Goal: Check status: Check status

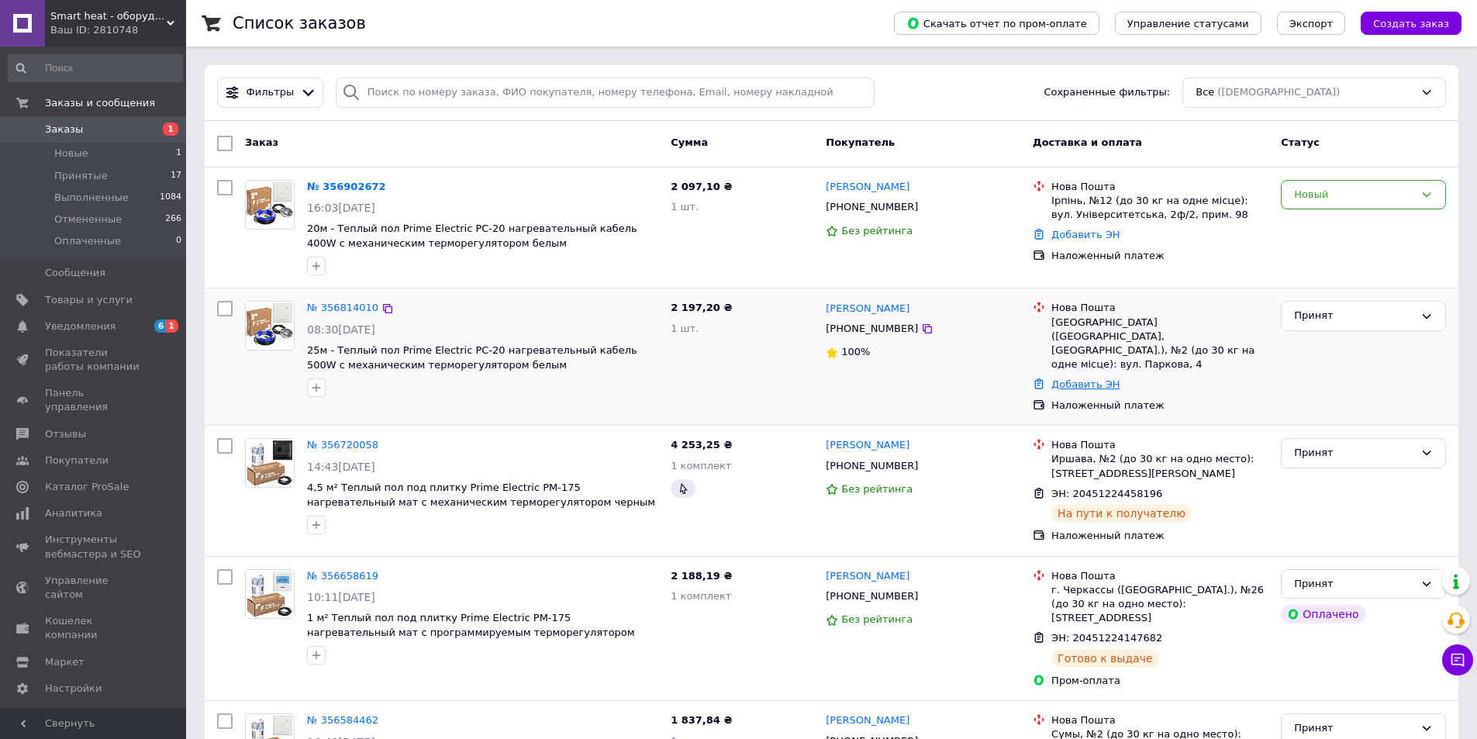
click at [1101, 378] on link "Добавить ЭН" at bounding box center [1086, 384] width 68 height 12
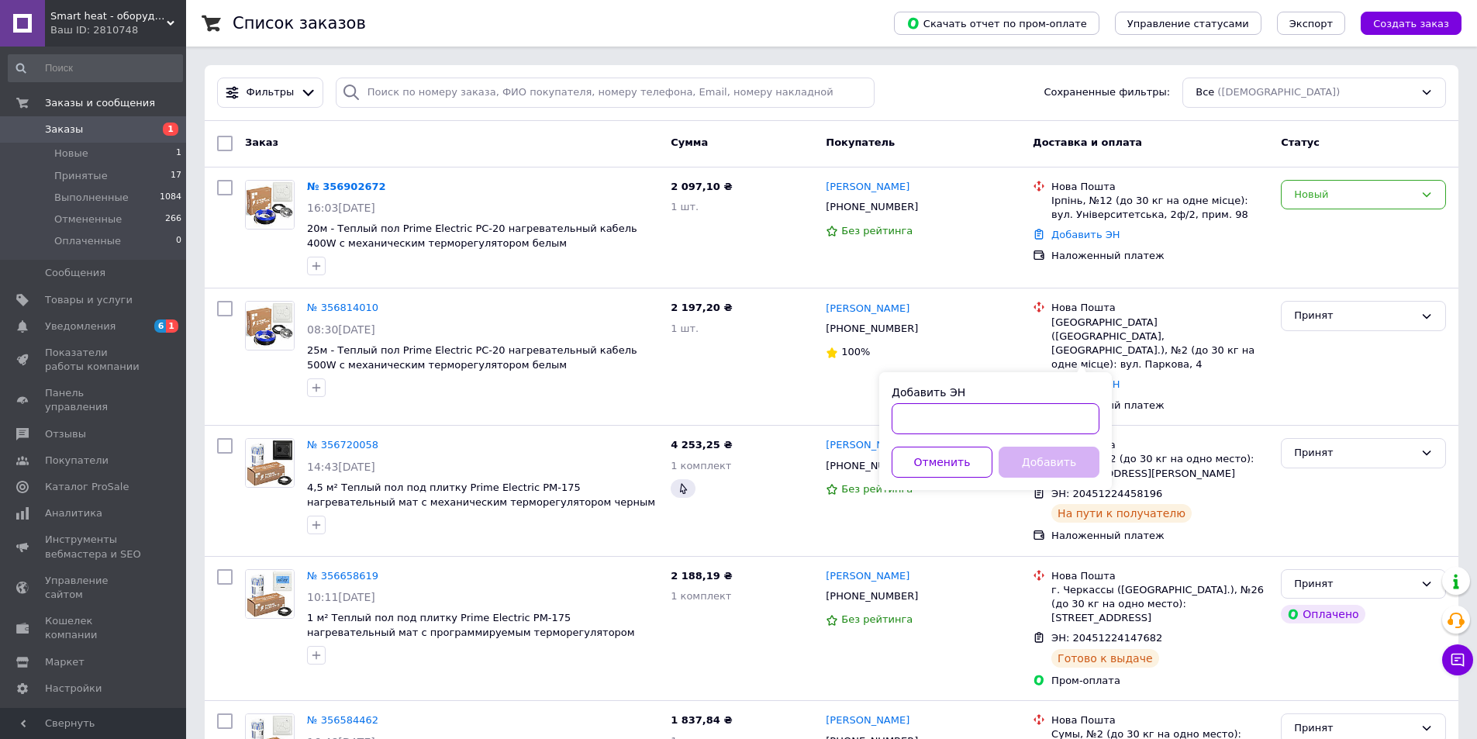
click at [1009, 420] on input "Добавить ЭН" at bounding box center [996, 418] width 208 height 31
paste input "20451225216654"
type input "20451225216654"
click at [1030, 461] on button "Добавить" at bounding box center [1049, 462] width 101 height 31
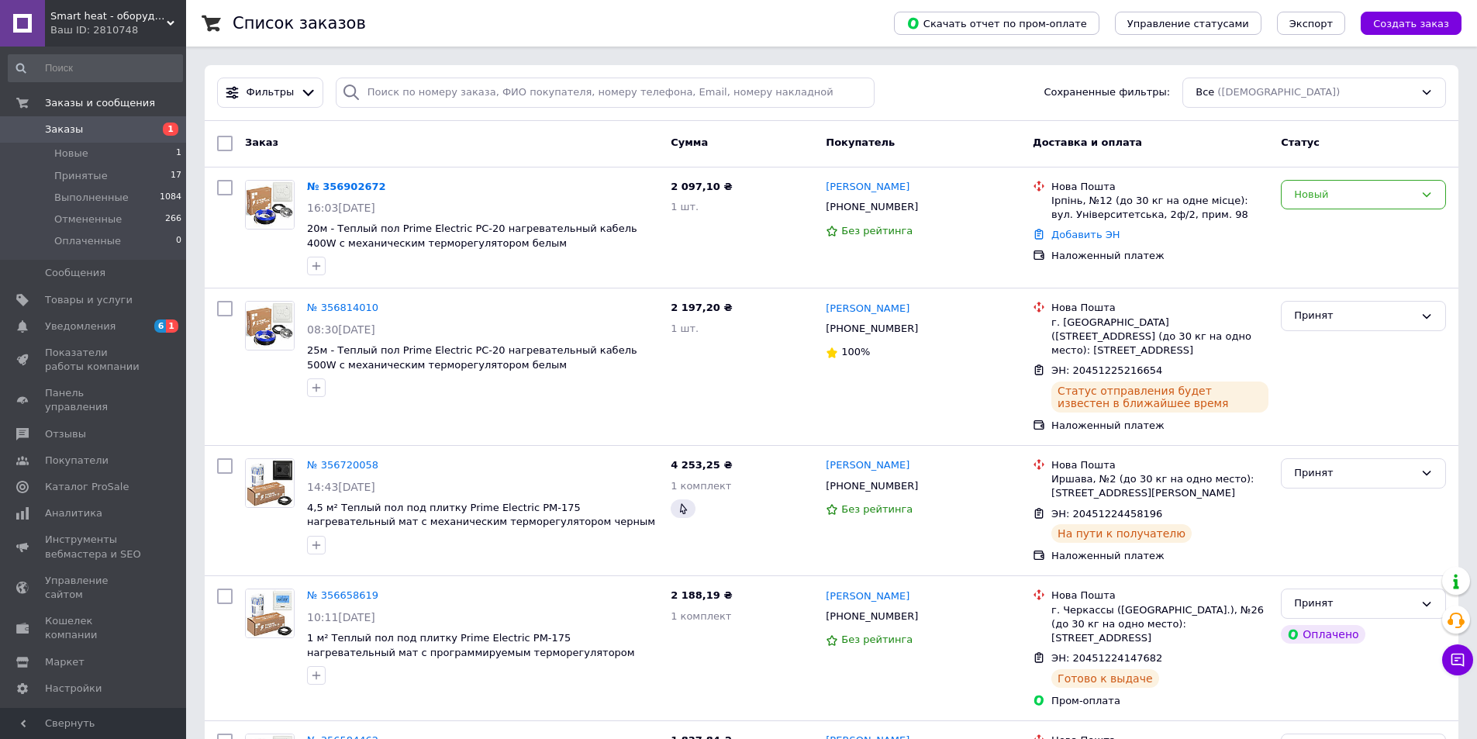
click at [68, 129] on span "Заказы" at bounding box center [64, 130] width 38 height 14
